Goal: Answer question/provide support: Share knowledge or assist other users

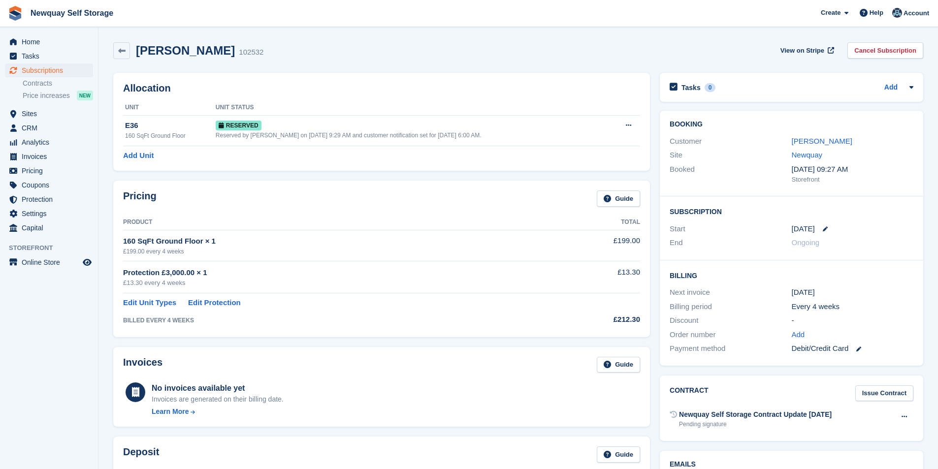
scroll to position [20, 0]
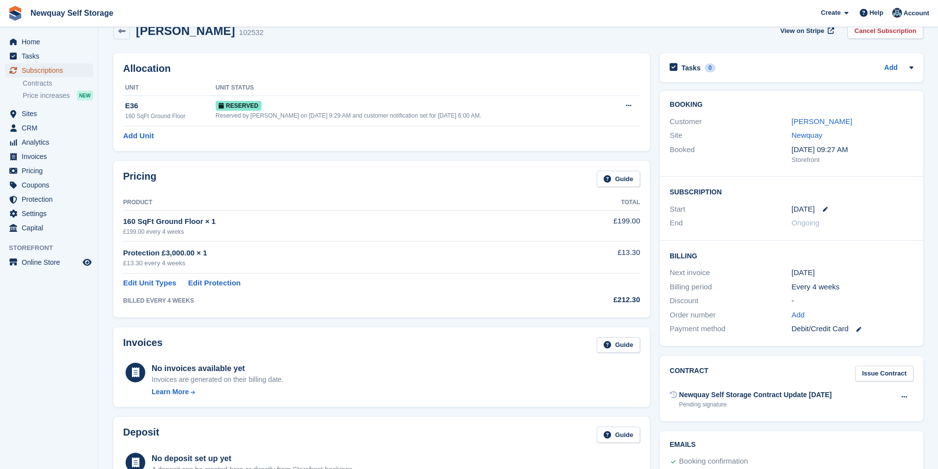
click at [45, 70] on span "Subscriptions" at bounding box center [51, 71] width 59 height 14
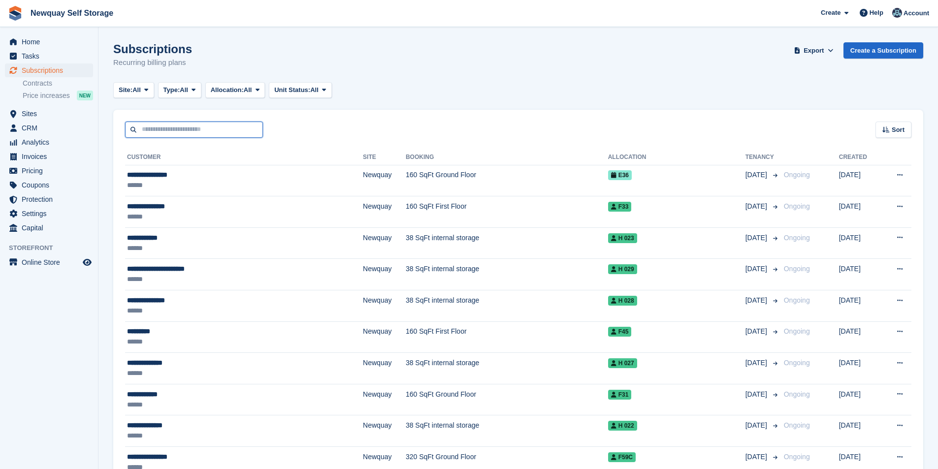
click at [180, 132] on input "text" at bounding box center [194, 130] width 138 height 16
click at [38, 40] on span "Home" at bounding box center [51, 42] width 59 height 14
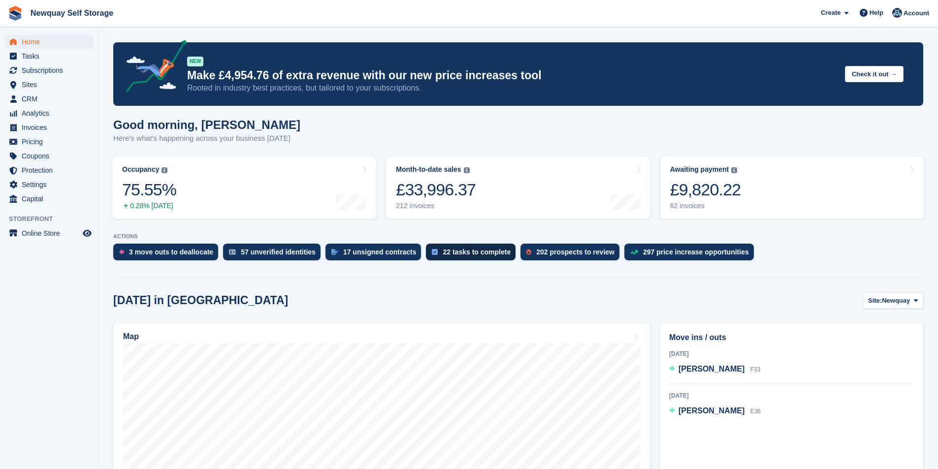
scroll to position [197, 0]
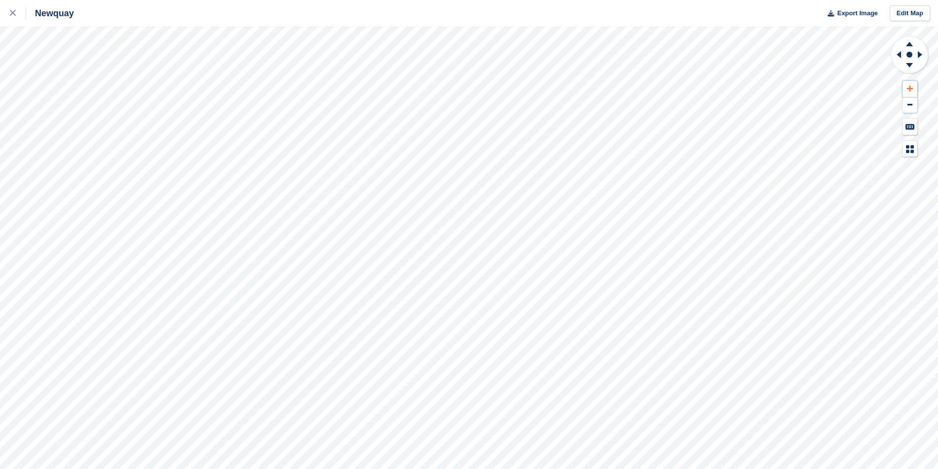
click at [914, 90] on button at bounding box center [910, 89] width 15 height 16
click at [914, 89] on button at bounding box center [910, 89] width 15 height 16
click at [914, 88] on button at bounding box center [910, 89] width 15 height 16
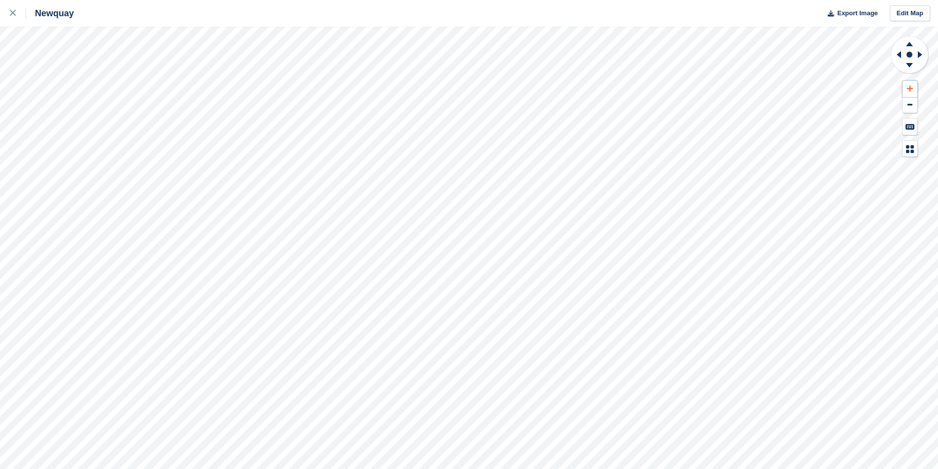
click at [913, 88] on button at bounding box center [910, 89] width 15 height 16
click at [914, 85] on button at bounding box center [910, 89] width 15 height 16
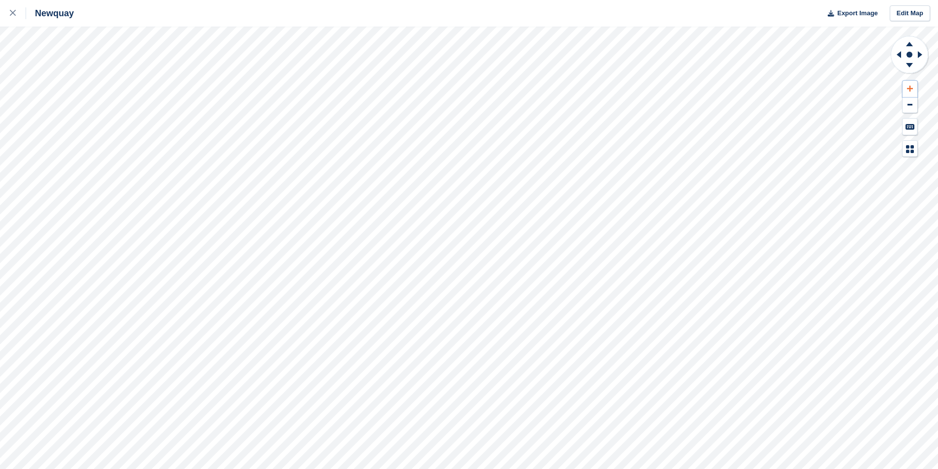
click at [914, 85] on button at bounding box center [910, 89] width 15 height 16
drag, startPoint x: 914, startPoint y: 85, endPoint x: 899, endPoint y: 111, distance: 30.0
click at [914, 86] on button at bounding box center [910, 89] width 15 height 16
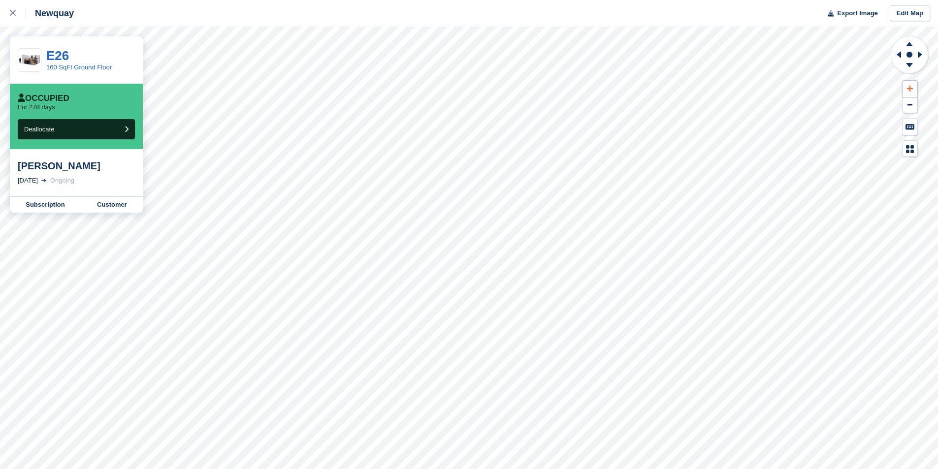
click at [909, 84] on button at bounding box center [910, 89] width 15 height 16
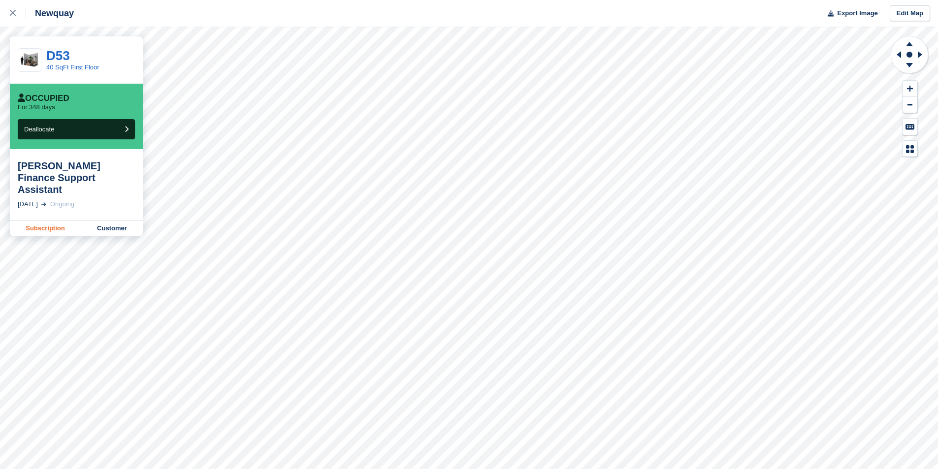
click at [39, 221] on link "Subscription" at bounding box center [45, 229] width 71 height 16
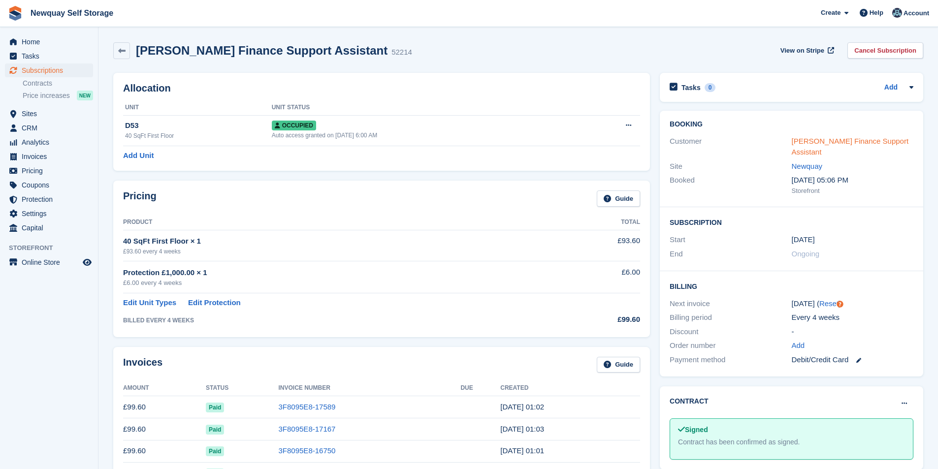
click at [836, 141] on link "Elizabeth Stokes Finance Support Assistant" at bounding box center [850, 147] width 117 height 20
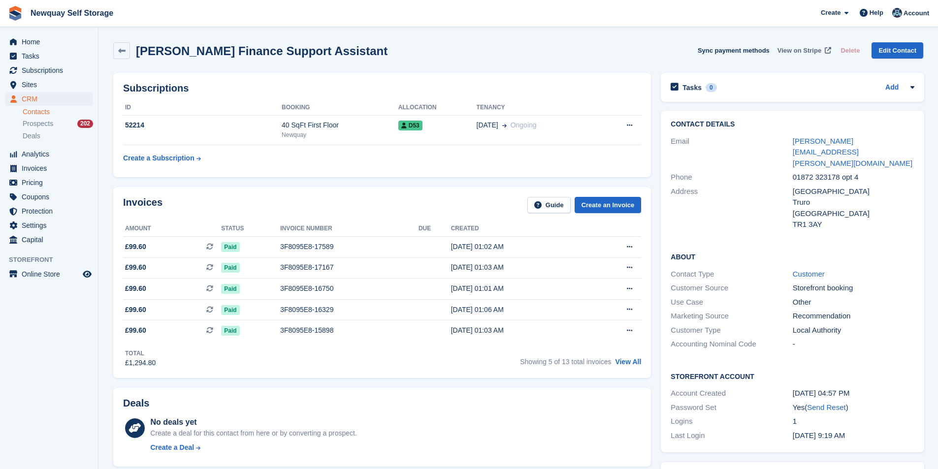
click at [806, 49] on span "View on Stripe" at bounding box center [800, 51] width 44 height 10
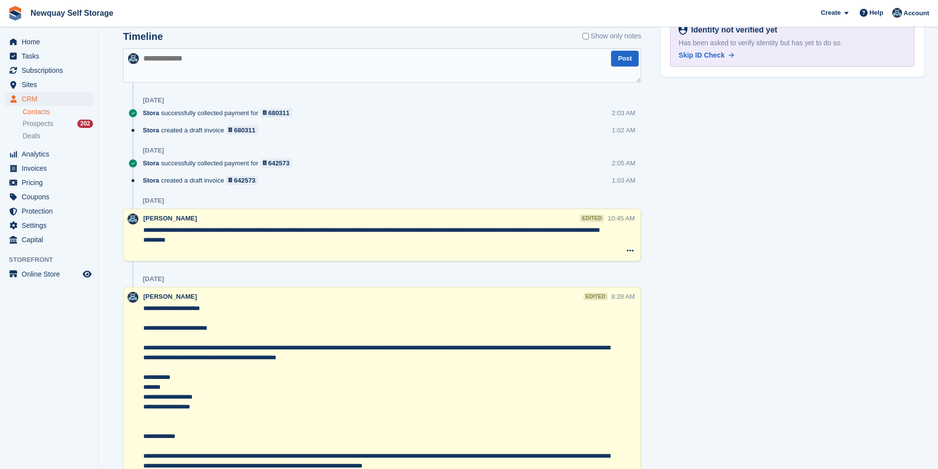
scroll to position [394, 0]
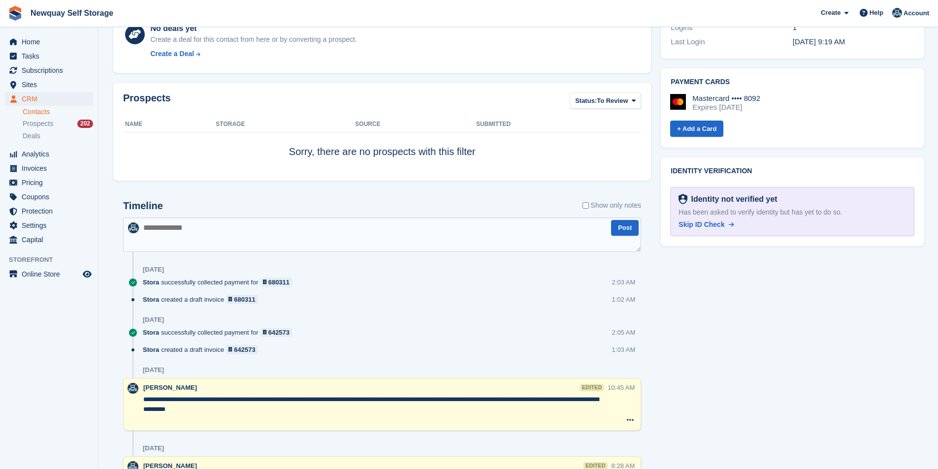
drag, startPoint x: 257, startPoint y: 233, endPoint x: 257, endPoint y: 228, distance: 5.4
click at [257, 232] on textarea at bounding box center [382, 235] width 518 height 34
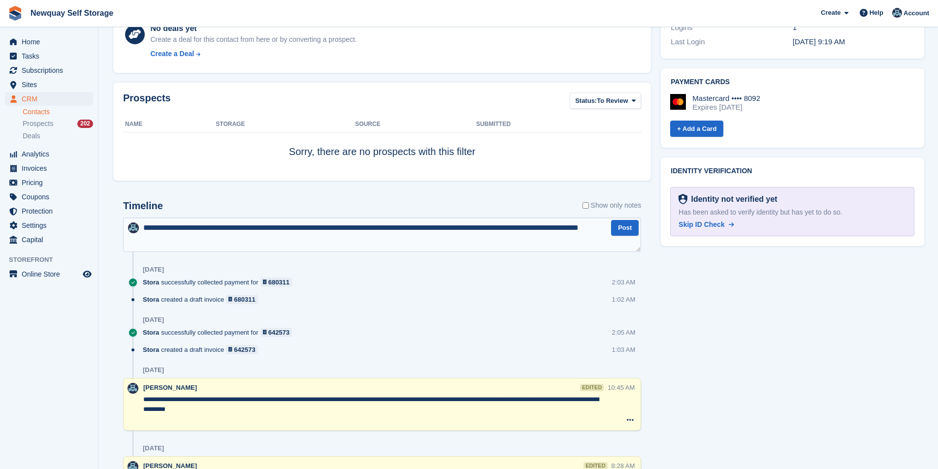
type textarea "**********"
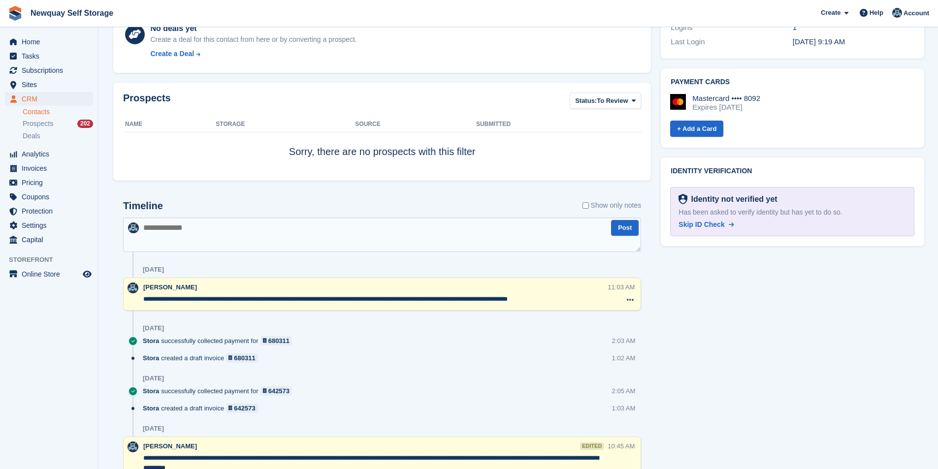
click at [567, 304] on div "**********" at bounding box center [375, 295] width 464 height 24
click at [569, 301] on textarea "**********" at bounding box center [375, 300] width 464 height 10
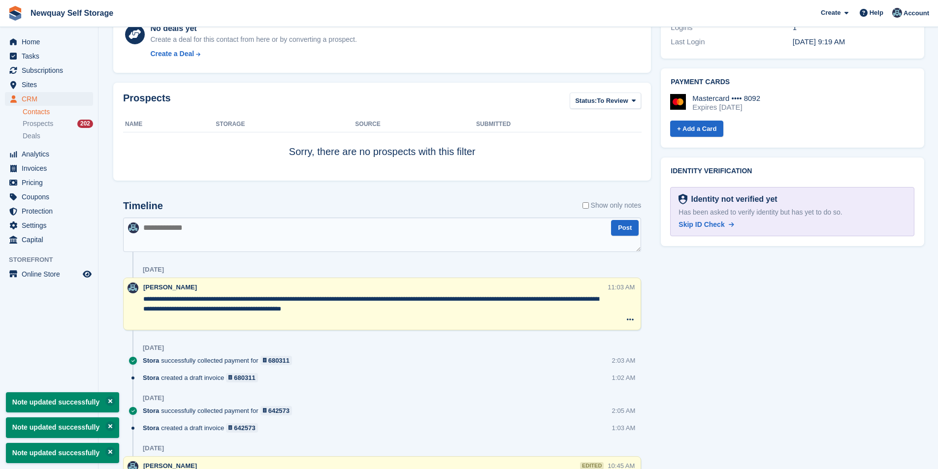
type textarea "**********"
drag, startPoint x: 831, startPoint y: 327, endPoint x: 816, endPoint y: 321, distance: 16.6
